Goal: Task Accomplishment & Management: Manage account settings

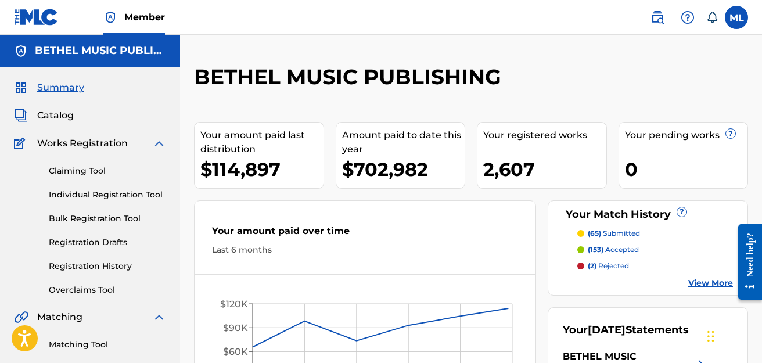
click at [62, 114] on span "Catalog" at bounding box center [55, 116] width 37 height 14
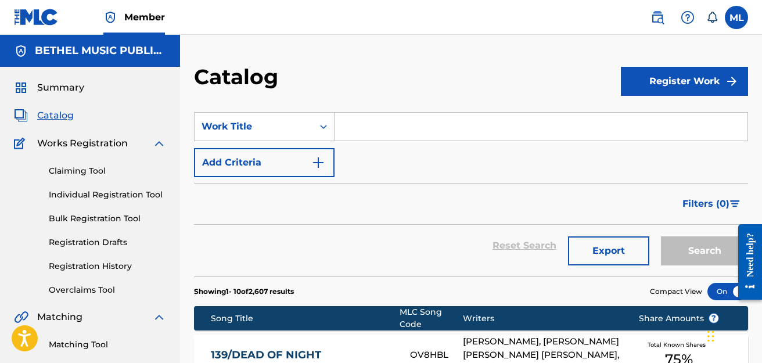
click at [62, 92] on span "Summary" at bounding box center [60, 88] width 47 height 14
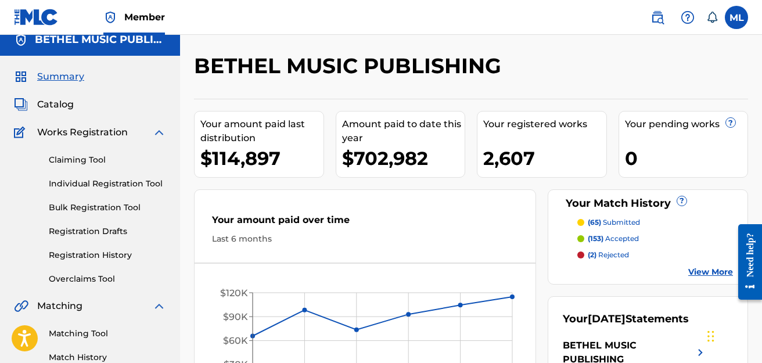
scroll to position [10, 0]
click at [710, 279] on div "Your Match History ? (65) submitted (153) accepted (2) rejected View More" at bounding box center [648, 237] width 200 height 95
click at [710, 273] on link "View More" at bounding box center [710, 273] width 45 height 12
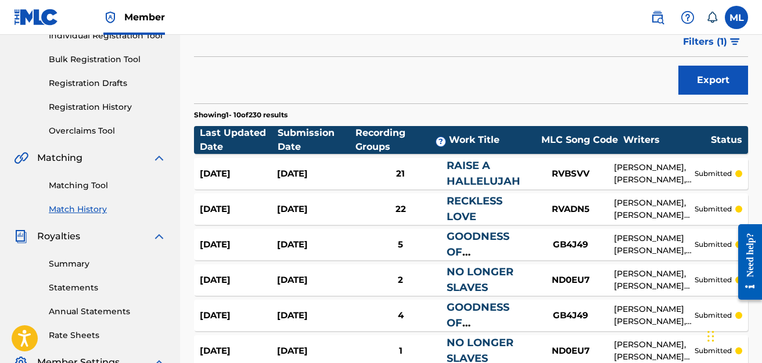
scroll to position [160, 0]
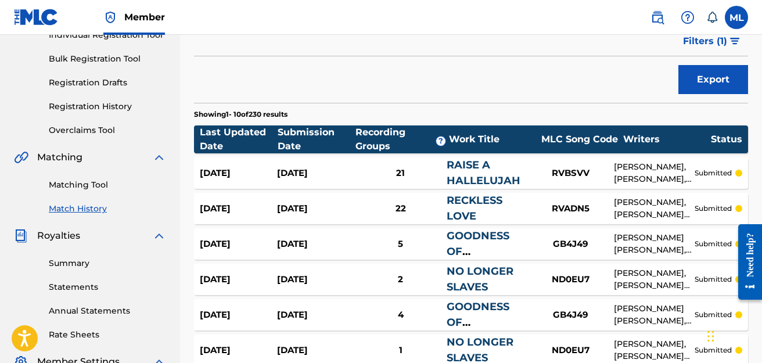
click at [693, 48] on span "Filters ( 1 )" at bounding box center [705, 41] width 44 height 14
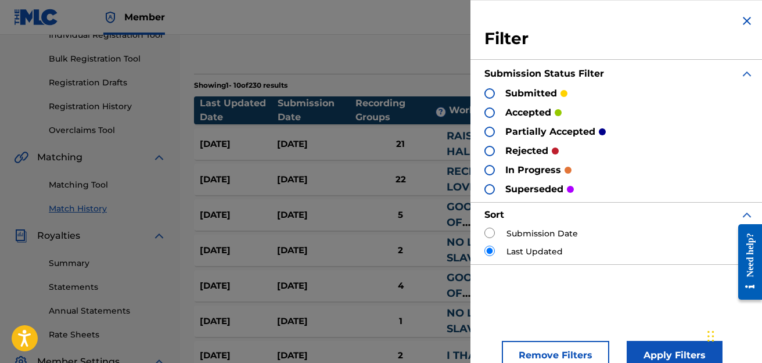
click at [493, 93] on div at bounding box center [489, 93] width 10 height 10
click at [491, 235] on input "radio" at bounding box center [489, 233] width 10 height 10
radio input "true"
click at [490, 251] on input "radio" at bounding box center [489, 251] width 10 height 10
radio input "true"
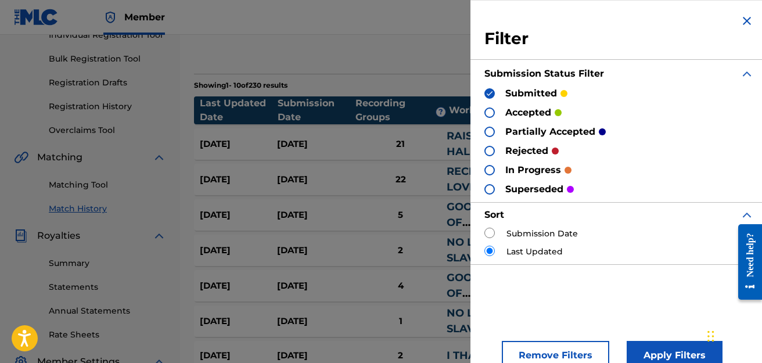
click at [492, 234] on input "radio" at bounding box center [489, 233] width 10 height 10
radio input "true"
click at [671, 351] on button "Apply Filters" at bounding box center [675, 355] width 96 height 29
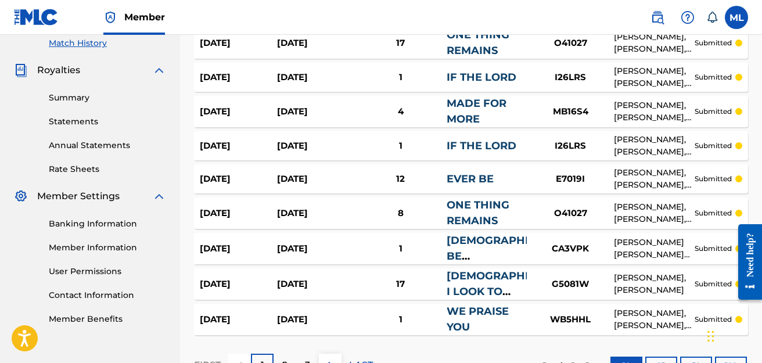
scroll to position [413, 0]
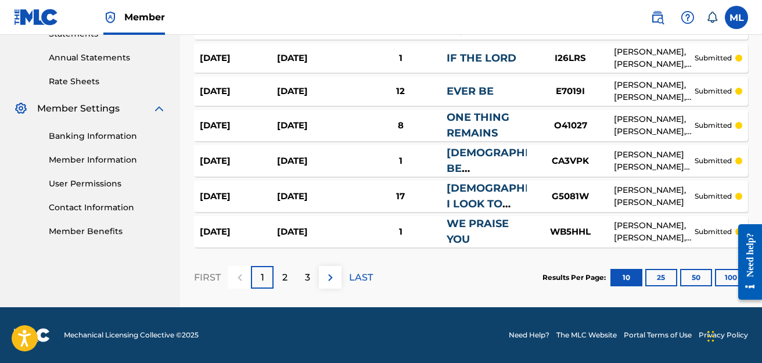
click at [719, 277] on button "100" at bounding box center [731, 277] width 32 height 17
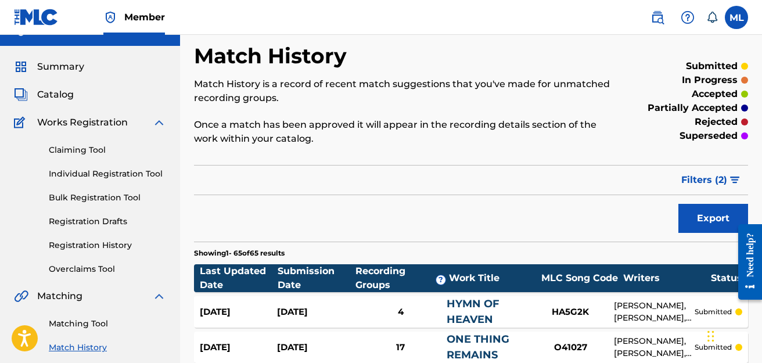
scroll to position [0, 0]
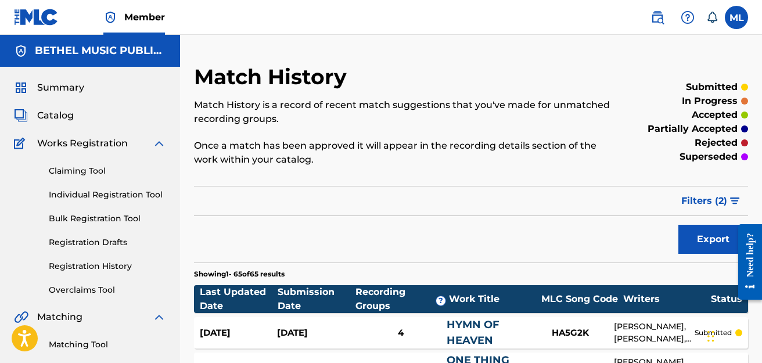
click at [55, 92] on span "Summary" at bounding box center [60, 88] width 47 height 14
